Goal: Find specific page/section: Find specific page/section

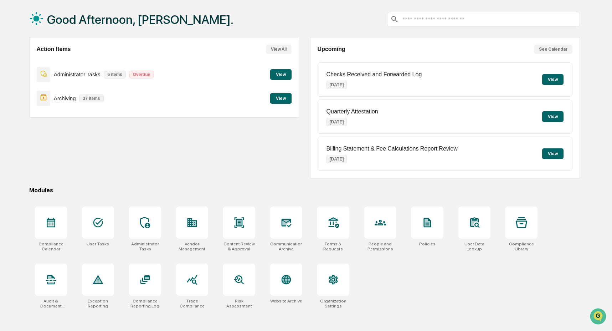
scroll to position [34, 0]
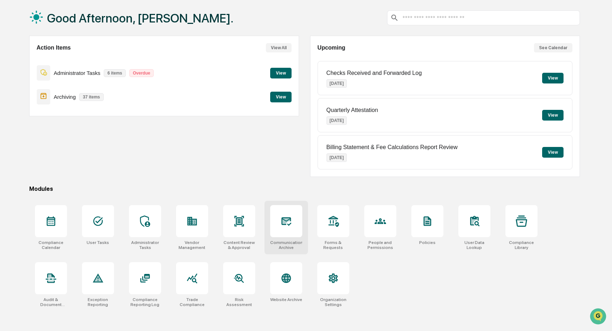
click at [287, 221] on icon at bounding box center [285, 220] width 11 height 11
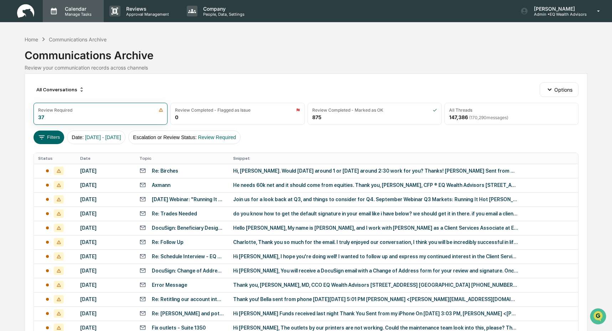
click at [78, 12] on p "Manage Tasks" at bounding box center [77, 14] width 36 height 5
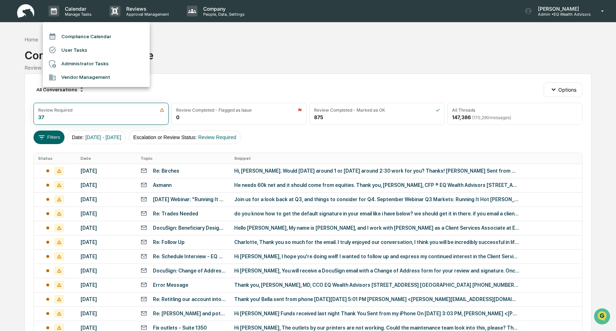
click at [94, 38] on li "Compliance Calendar" at bounding box center [96, 37] width 107 height 14
